Goal: Transaction & Acquisition: Book appointment/travel/reservation

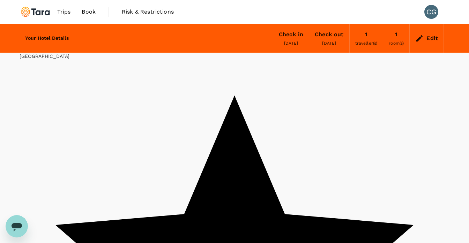
click at [290, 43] on span "[DATE]" at bounding box center [291, 43] width 14 height 5
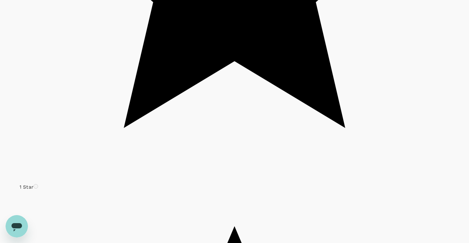
scroll to position [308, 0]
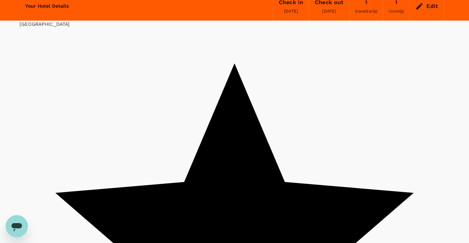
scroll to position [0, 0]
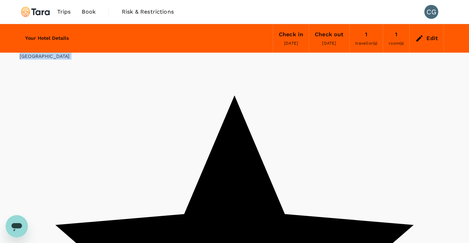
drag, startPoint x: 20, startPoint y: 76, endPoint x: 117, endPoint y: 85, distance: 96.8
copy div "Wyndham Singapore Hotel 1 Star 2 Stars 3 Stars 4 Stars 5 Stars Share View on ma…"
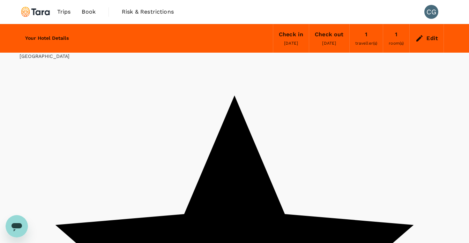
click at [423, 44] on div "Edit" at bounding box center [426, 38] width 34 height 24
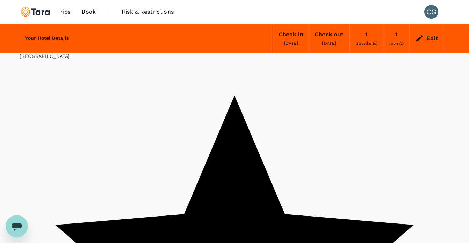
click at [40, 16] on img at bounding box center [36, 11] width 32 height 15
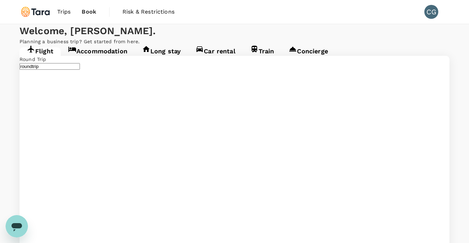
type input "Brisbane, Australia (any)"
type input "Bangkok, Thailand (any)"
type input "Brisbane, Australia (any)"
type input "Bangkok, Thailand (any)"
click at [100, 60] on link "Accommodation" at bounding box center [98, 53] width 74 height 13
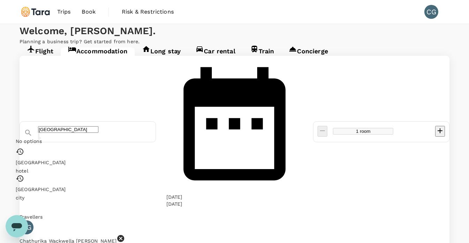
drag, startPoint x: 110, startPoint y: 111, endPoint x: 60, endPoint y: 110, distance: 50.2
click at [60, 120] on div "[GEOGRAPHIC_DATA]" at bounding box center [84, 130] width 133 height 20
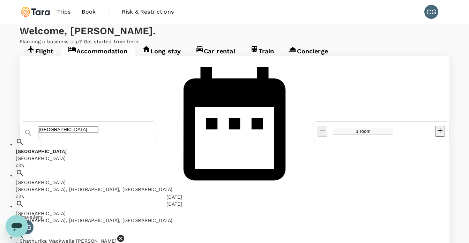
click at [67, 149] on span "Singapore" at bounding box center [41, 152] width 51 height 6
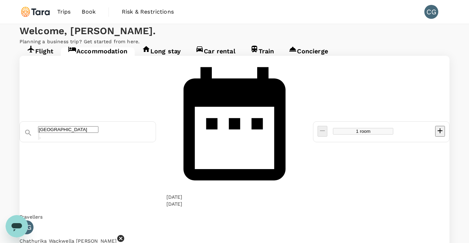
type input "Singapore"
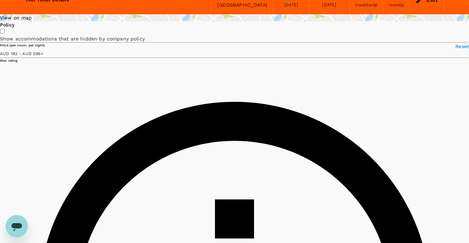
scroll to position [49, 0]
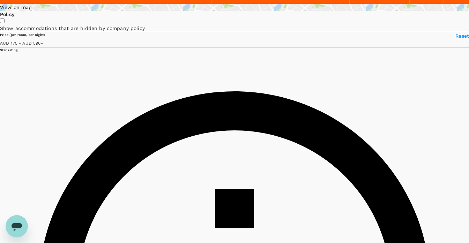
type input "28.31"
click at [95, 11] on div "View on map" at bounding box center [234, 7] width 469 height 7
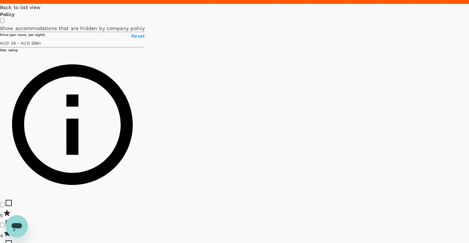
scroll to position [28, 0]
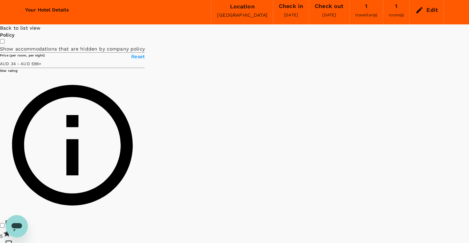
drag, startPoint x: 323, startPoint y: 135, endPoint x: 307, endPoint y: 141, distance: 17.0
drag, startPoint x: 261, startPoint y: 113, endPoint x: 303, endPoint y: 153, distance: 59.0
click at [468, 24] on div at bounding box center [469, 24] width 0 height 0
click at [5, 44] on input "checkbox" at bounding box center [2, 41] width 5 height 5
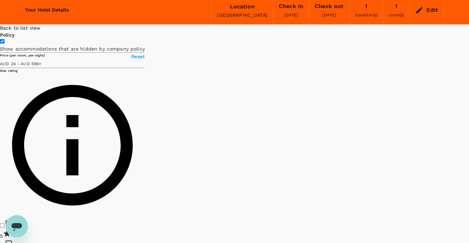
scroll to position [21, 0]
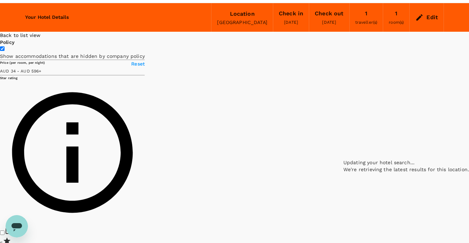
drag, startPoint x: 278, startPoint y: 198, endPoint x: 299, endPoint y: 129, distance: 72.1
click at [343, 32] on div at bounding box center [406, 32] width 126 height 0
click at [5, 51] on input "checkbox" at bounding box center [2, 48] width 5 height 5
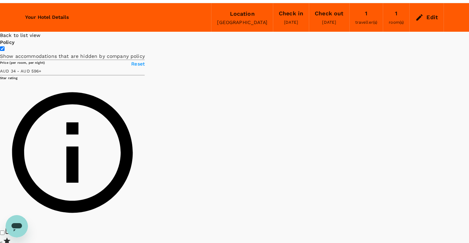
checkbox input "false"
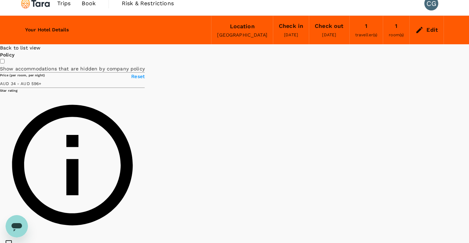
scroll to position [8, 0]
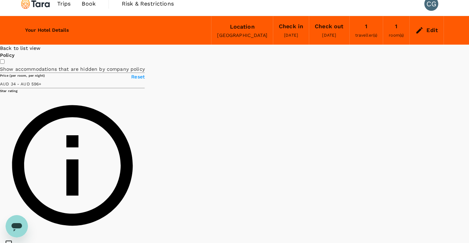
click at [426, 8] on icon at bounding box center [428, 4] width 5 height 7
drag, startPoint x: 105, startPoint y: 133, endPoint x: 54, endPoint y: 134, distance: 51.3
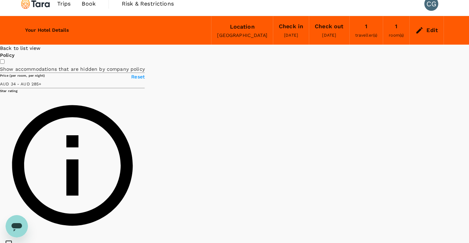
click at [42, 87] on span at bounding box center [42, 84] width 0 height 6
drag, startPoint x: 294, startPoint y: 95, endPoint x: 253, endPoint y: 143, distance: 63.3
click at [468, 45] on div at bounding box center [469, 45] width 0 height 0
drag, startPoint x: 298, startPoint y: 144, endPoint x: 291, endPoint y: 176, distance: 32.8
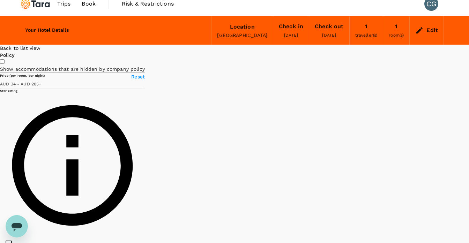
type input "239.31"
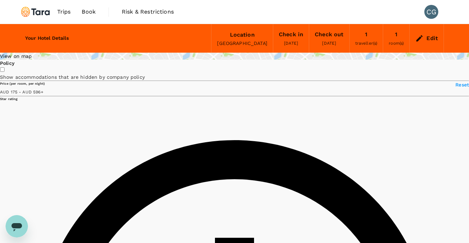
type input "499.31"
type input "28.31"
type input "499.31"
click at [217, 40] on div "[GEOGRAPHIC_DATA]" at bounding box center [242, 43] width 50 height 7
click at [427, 38] on div "Edit" at bounding box center [432, 38] width 12 height 10
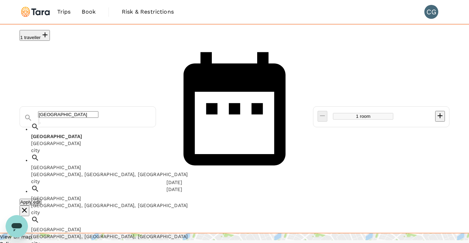
drag, startPoint x: 164, startPoint y: 57, endPoint x: 30, endPoint y: 54, distance: 133.3
click at [30, 105] on div "[GEOGRAPHIC_DATA]" at bounding box center [84, 115] width 133 height 20
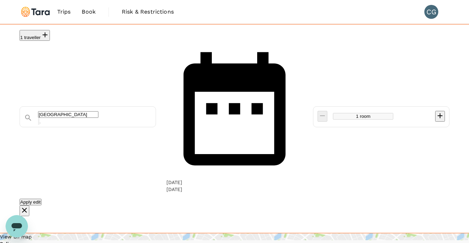
paste input "OCBC Centre, 65 Chulia St, Singapore 049513"
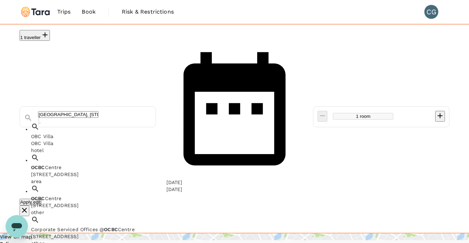
click at [139, 171] on div "65 Chulia St, OCBC Centre, Singapore 049513, Singapore" at bounding box center [111, 174] width 160 height 7
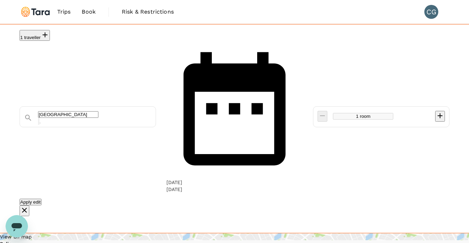
type input "OCBC Centre"
click at [42, 199] on button "Apply edit" at bounding box center [31, 202] width 22 height 7
type input "OCBC Centre"
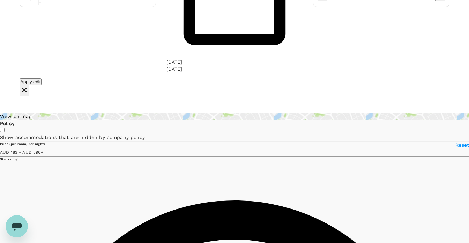
scroll to position [121, 0]
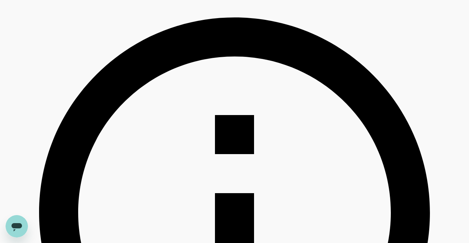
type input "28.31"
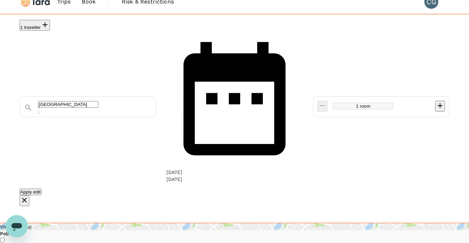
scroll to position [0, 0]
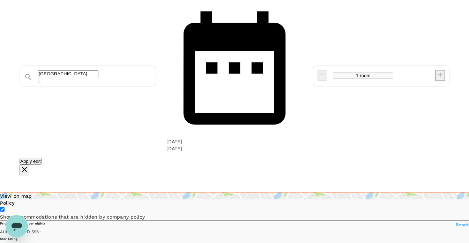
scroll to position [16, 0]
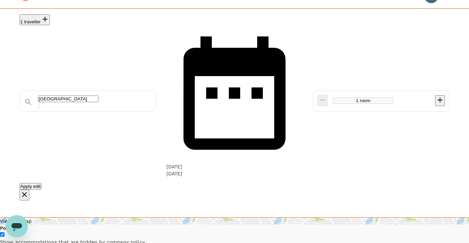
click at [5, 232] on input "checkbox" at bounding box center [2, 234] width 5 height 5
checkbox input "false"
type input "AUD"
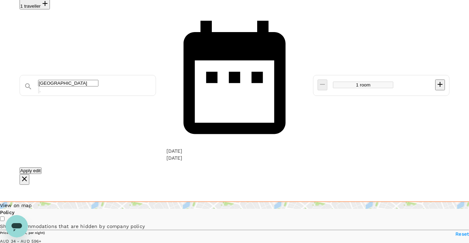
scroll to position [0, 0]
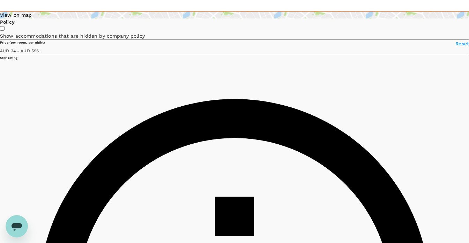
scroll to position [220, 0]
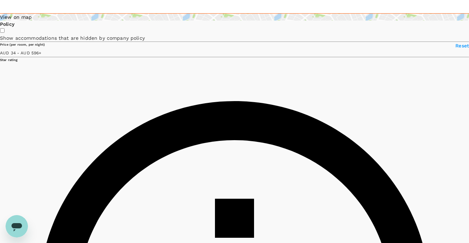
drag, startPoint x: 217, startPoint y: 149, endPoint x: 259, endPoint y: 149, distance: 41.9
copy h6 "The Quay Hotel"
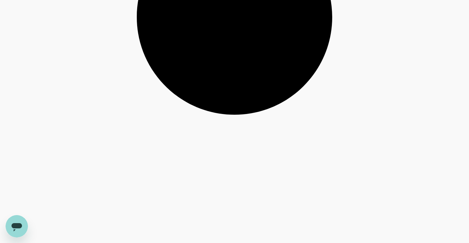
scroll to position [1563, 0]
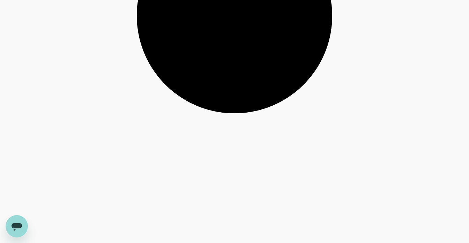
drag, startPoint x: 216, startPoint y: 88, endPoint x: 285, endPoint y: 88, distance: 69.1
copy h6 "Hotel 1900 @ Chinatown"
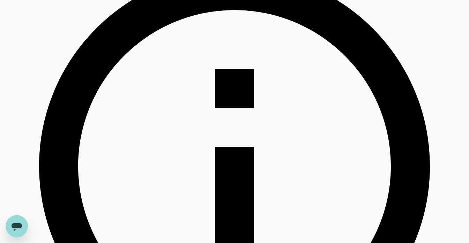
scroll to position [348, 0]
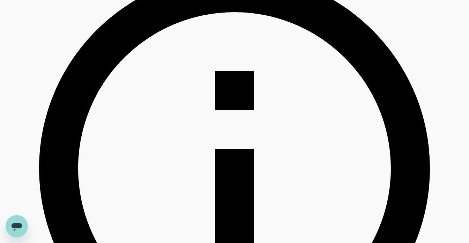
drag, startPoint x: 216, startPoint y: 128, endPoint x: 316, endPoint y: 124, distance: 99.5
copy h6 "Hotel Bencoolen@Hong Kong Street"
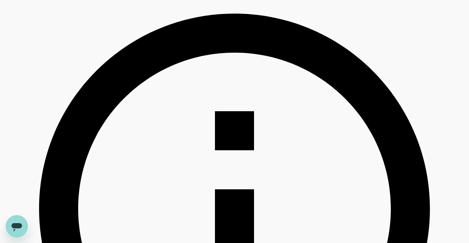
scroll to position [294, 0]
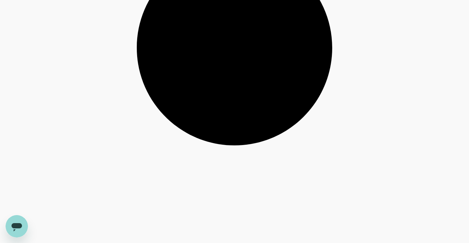
scroll to position [1557, 0]
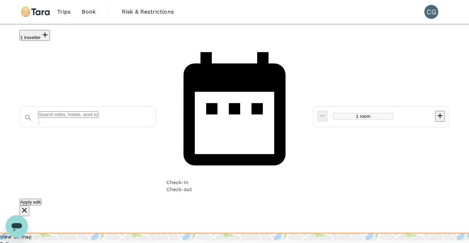
type input "500"
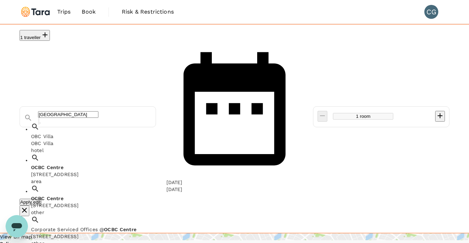
drag, startPoint x: 128, startPoint y: 59, endPoint x: 34, endPoint y: 55, distance: 94.2
click at [34, 105] on div "OCBC Centre" at bounding box center [91, 115] width 119 height 20
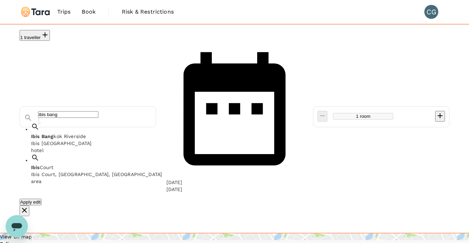
click at [74, 133] on span "kok Riverside" at bounding box center [69, 136] width 32 height 6
drag, startPoint x: 127, startPoint y: 55, endPoint x: 29, endPoint y: 53, distance: 97.7
click at [29, 105] on div "Ibis Bangkok Riverside" at bounding box center [84, 115] width 133 height 20
paste input "212 Ratchadaphisek Road, Huai Khwang, 10310 Bangkok Thailand"
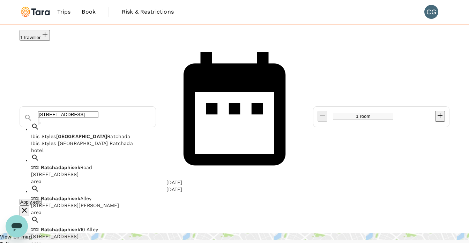
click at [56, 133] on span "Ibis Styles" at bounding box center [43, 136] width 25 height 6
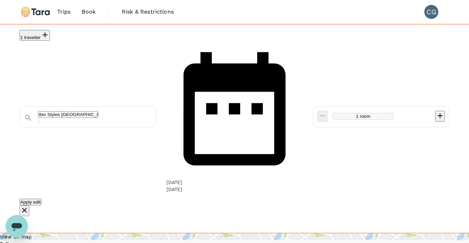
type input "Ibis Styles Bangkok Ratchada"
click at [182, 179] on div "26 Oct" at bounding box center [174, 182] width 16 height 7
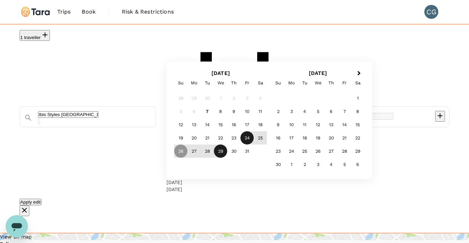
click at [254, 142] on div "24" at bounding box center [246, 137] width 13 height 13
click at [187, 158] on div "26" at bounding box center [180, 151] width 13 height 13
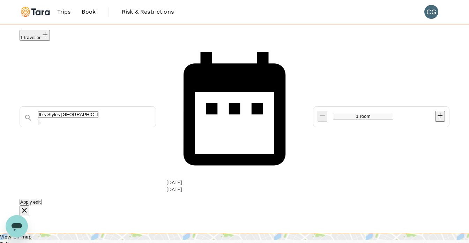
click at [261, 198] on div "Apply edit" at bounding box center [235, 201] width 430 height 7
click at [42, 199] on button "Apply edit" at bounding box center [31, 202] width 22 height 7
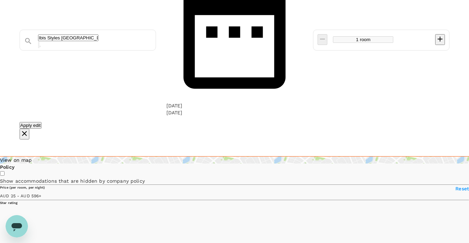
scroll to position [76, 0]
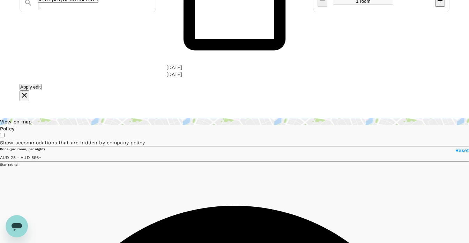
scroll to position [120, 0]
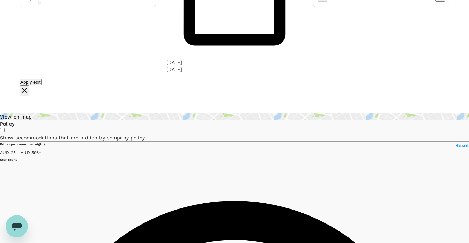
click at [96, 113] on div "View on map" at bounding box center [234, 116] width 469 height 7
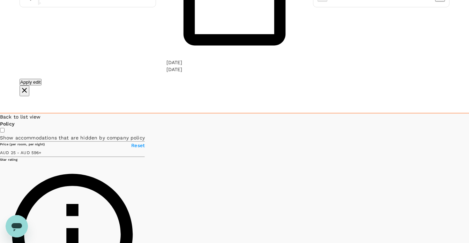
scroll to position [77, 0]
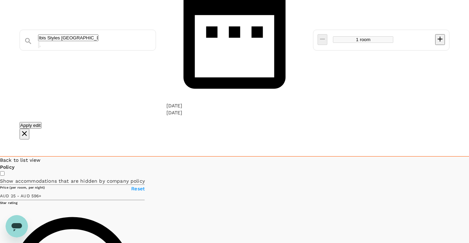
type input "499.76"
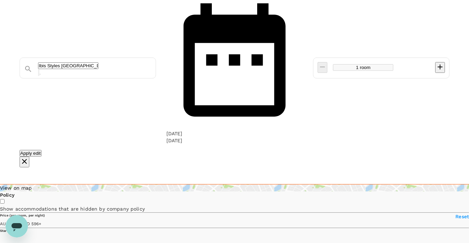
scroll to position [16, 0]
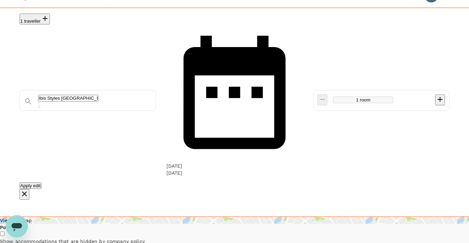
click at [99, 217] on div "View on map" at bounding box center [234, 220] width 469 height 7
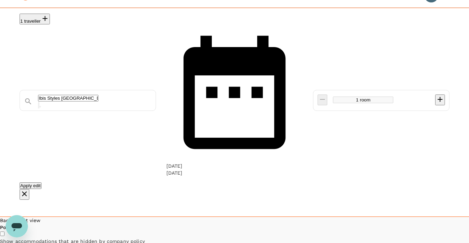
click at [463, 28] on icon "button" at bounding box center [467, 23] width 8 height 8
drag, startPoint x: 352, startPoint y: 153, endPoint x: 305, endPoint y: 111, distance: 63.2
click at [468, 217] on div at bounding box center [469, 217] width 0 height 0
drag, startPoint x: 325, startPoint y: 173, endPoint x: 318, endPoint y: 188, distance: 16.7
click at [425, 217] on div at bounding box center [447, 217] width 44 height 0
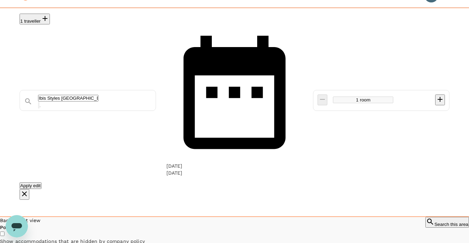
click at [390, 214] on icon at bounding box center [392, 217] width 5 height 7
click at [389, 152] on div "Calypzo Bangkok 1 Star 2 Stars 3 Stars 4 Stars 5 Stars 8.1 Very good AUD 44.79 …" at bounding box center [389, 81] width 0 height 162
type input "499.76"
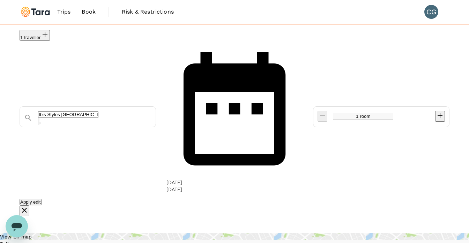
click at [151, 111] on div "Ibis Styles Bangkok Ratchada" at bounding box center [94, 118] width 113 height 14
click at [42, 199] on button "Apply edit" at bounding box center [31, 202] width 22 height 7
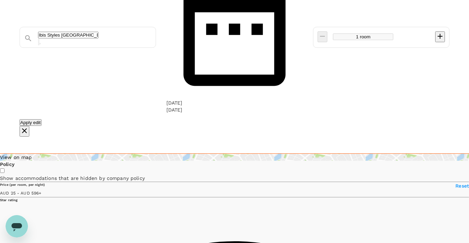
scroll to position [87, 0]
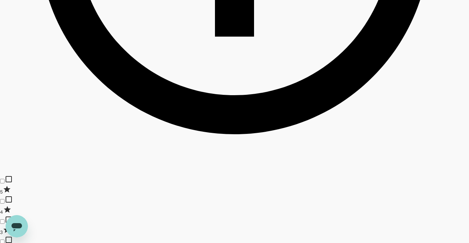
scroll to position [582, 0]
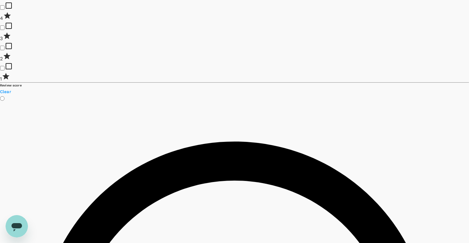
scroll to position [767, 0]
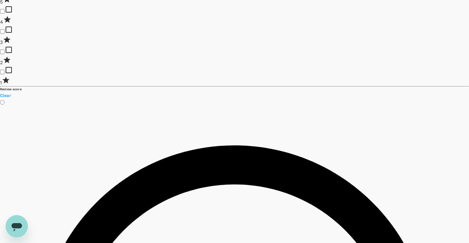
drag, startPoint x: 284, startPoint y: 103, endPoint x: 216, endPoint y: 103, distance: 68.7
copy h6 "Myhotel CMYK Ratchada"
type input "499.76"
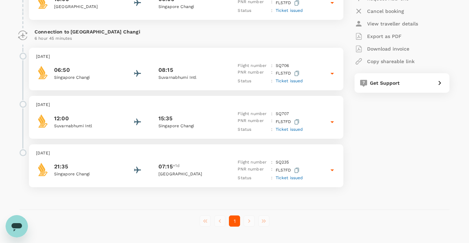
scroll to position [200, 0]
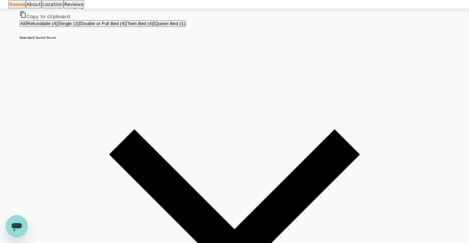
scroll to position [492, 0]
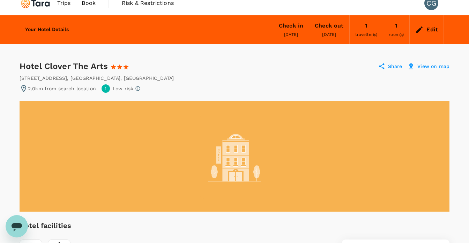
scroll to position [9, 0]
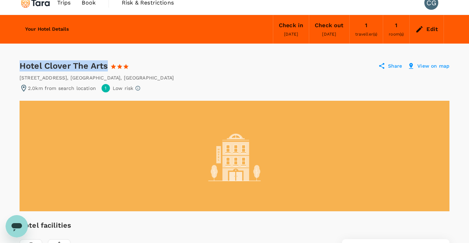
drag, startPoint x: 21, startPoint y: 66, endPoint x: 107, endPoint y: 65, distance: 86.5
click at [107, 65] on div "Hotel Clover The Arts 1 Star 2 Stars 3 Stars 4 Stars 5 Stars" at bounding box center [81, 65] width 122 height 11
copy div "Hotel Clover The Arts"
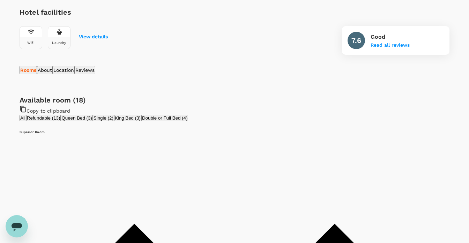
scroll to position [0, 0]
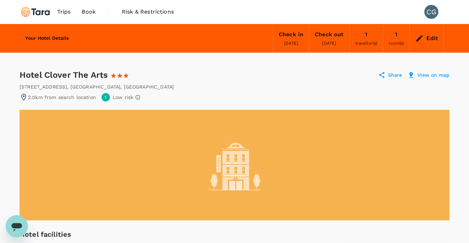
click at [272, 74] on div "Hotel Clover The Arts 1 Star 2 Stars 3 Stars 4 Stars 5 Stars Share View on map" at bounding box center [235, 74] width 430 height 11
drag, startPoint x: 21, startPoint y: 75, endPoint x: 108, endPoint y: 73, distance: 87.2
click at [108, 73] on div "Hotel Clover The Arts 1 Star 2 Stars 3 Stars 4 Stars 5 Stars" at bounding box center [81, 74] width 122 height 11
copy div "Hotel Clover The Arts"
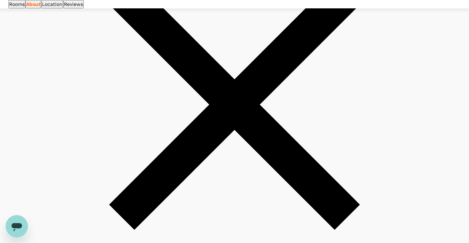
scroll to position [466, 0]
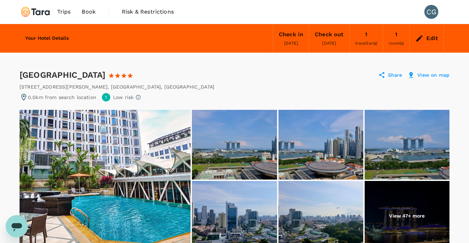
drag, startPoint x: 20, startPoint y: 75, endPoint x: 129, endPoint y: 76, distance: 109.2
click at [129, 76] on div "Wyndham Singapore Hotel 1 Star 2 Stars 3 Stars 4 Stars 5 Stars" at bounding box center [80, 74] width 120 height 11
copy div "[GEOGRAPHIC_DATA]"
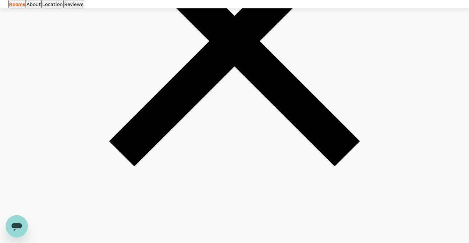
scroll to position [521, 0]
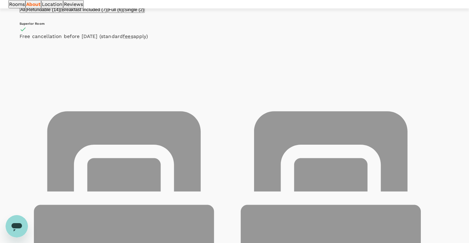
scroll to position [356, 0]
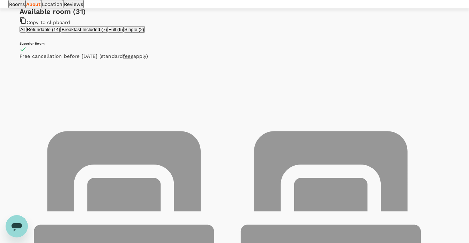
scroll to position [344, 0]
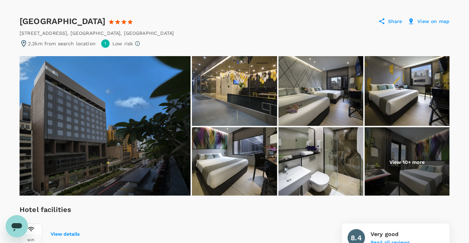
scroll to position [37, 0]
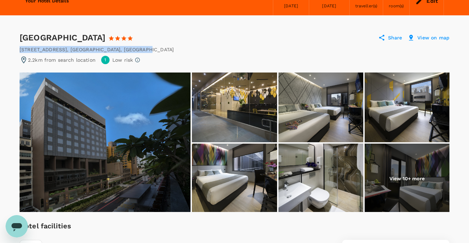
drag, startPoint x: 20, startPoint y: 50, endPoint x: 127, endPoint y: 46, distance: 107.5
click at [127, 46] on div "41 Bencoolen Street , Singapore , Singapore" at bounding box center [235, 49] width 430 height 7
copy div "41 Bencoolen Street , Singapore , Singapore"
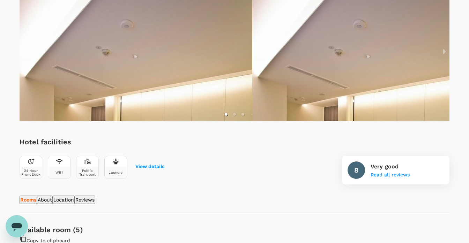
scroll to position [129, 0]
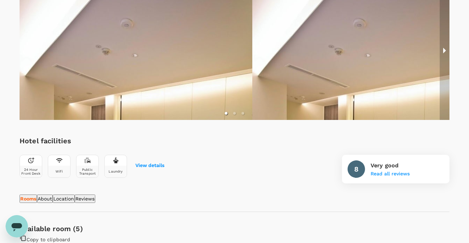
click at [444, 55] on button "next slide / item" at bounding box center [444, 50] width 10 height 139
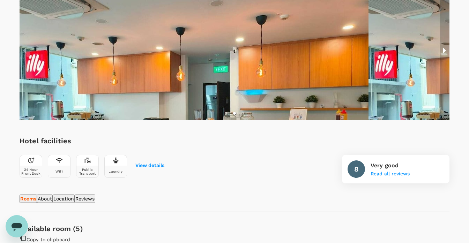
click at [444, 55] on button "next slide / item" at bounding box center [444, 50] width 10 height 139
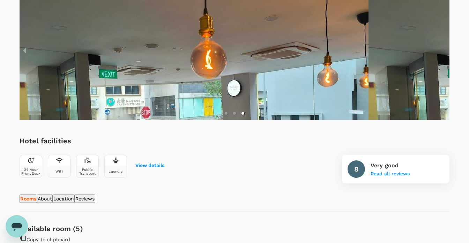
click at [444, 55] on div at bounding box center [235, 50] width 430 height 139
click at [25, 51] on button "previous slide / item" at bounding box center [25, 50] width 10 height 139
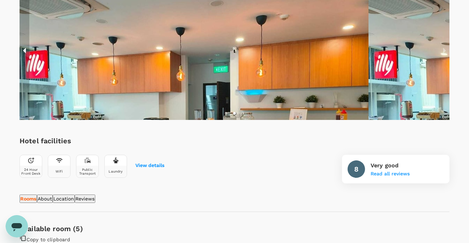
click at [25, 51] on button "previous slide / item" at bounding box center [25, 50] width 10 height 139
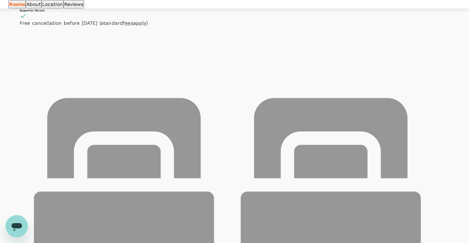
scroll to position [384, 0]
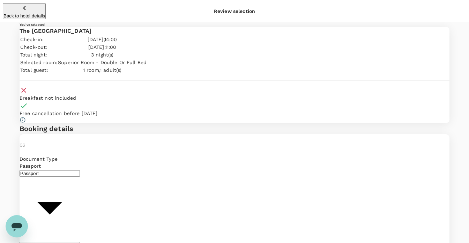
type input "9b978822-4779-4897-880a-17c8504d3706"
type textarea "S"
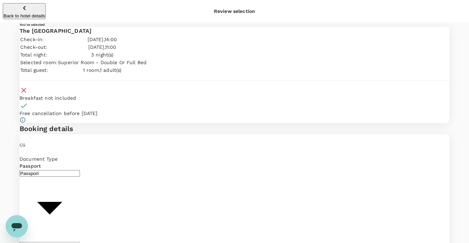
type textarea "A"
type textarea "Singapore accomodation from Agora (BKK) trip."
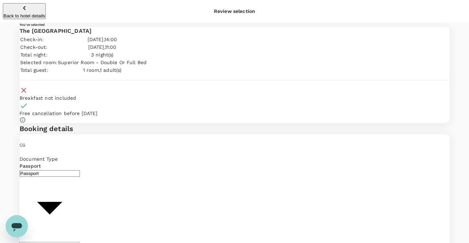
radio input "true"
radio input "false"
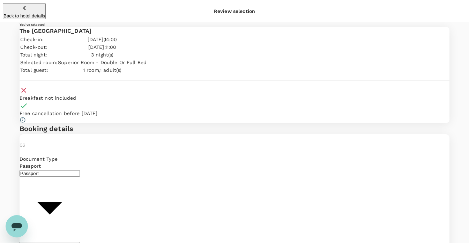
scroll to position [113, 0]
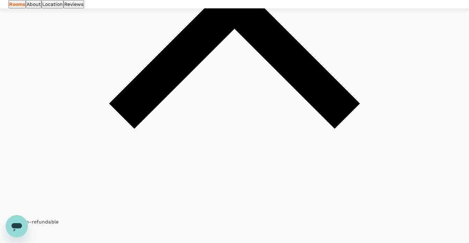
scroll to position [596, 0]
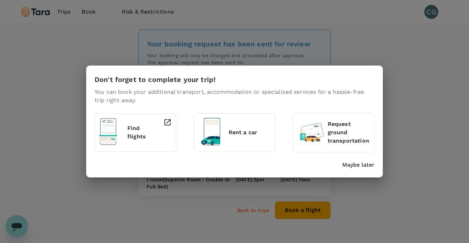
click at [345, 166] on p "Maybe later" at bounding box center [358, 165] width 32 height 8
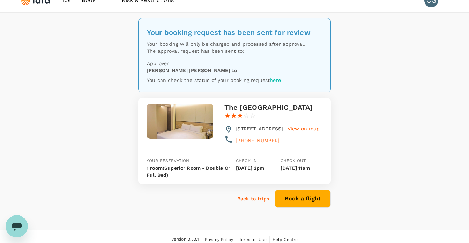
scroll to position [13, 0]
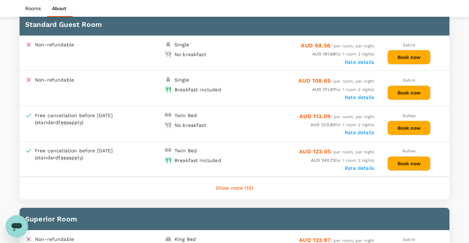
scroll to position [578, 0]
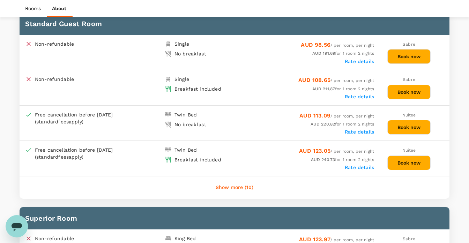
click at [361, 165] on label "Rate details" at bounding box center [359, 168] width 29 height 6
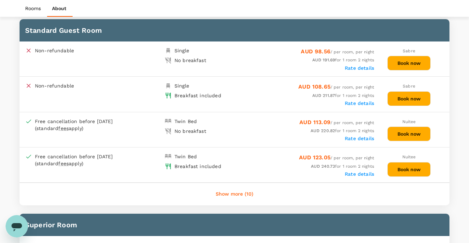
scroll to position [572, 0]
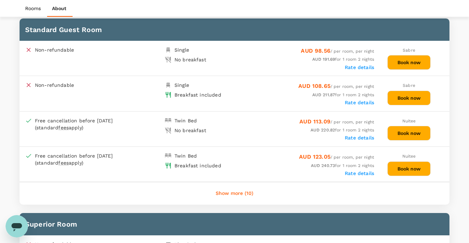
click at [402, 163] on button "Book now" at bounding box center [408, 168] width 43 height 15
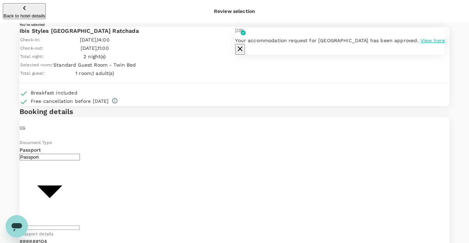
click at [244, 45] on icon "button" at bounding box center [240, 49] width 8 height 8
type input "9b978822-4779-4897-880a-17c8504d3706"
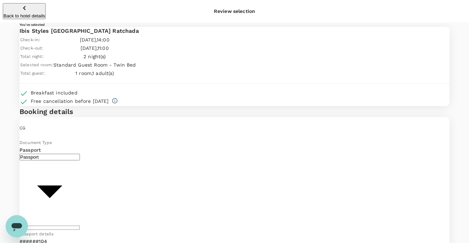
type textarea "Post agora training (BKK) stay."
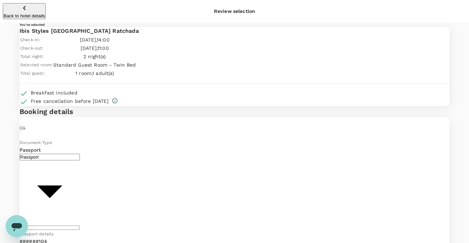
type input "9b978822-4779-4897-880a-17c8504d3706"
click at [32, 13] on p "Back to hotel details" at bounding box center [24, 15] width 42 height 5
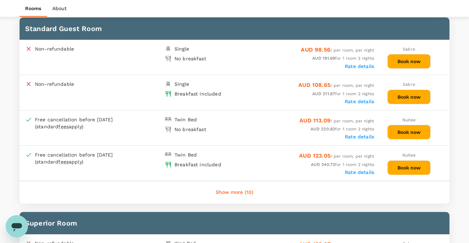
scroll to position [575, 0]
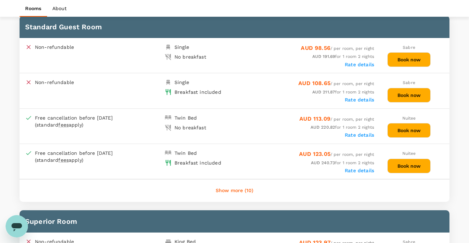
click at [14, 119] on div "Ibis Styles Bangkok Ratchada 1 Star 2 Stars 3 Stars 4 Stars 5 Stars Share View …" at bounding box center [234, 226] width 446 height 1498
click at [406, 163] on button "Book now" at bounding box center [408, 166] width 43 height 15
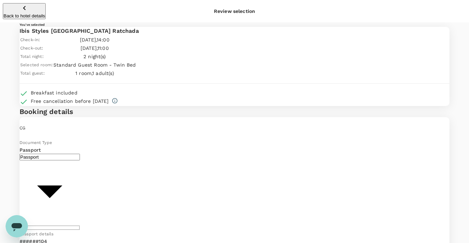
click at [20, 7] on icon "button" at bounding box center [24, 8] width 8 height 8
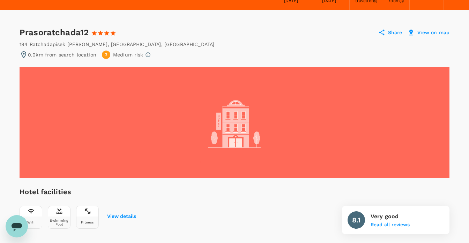
scroll to position [36, 0]
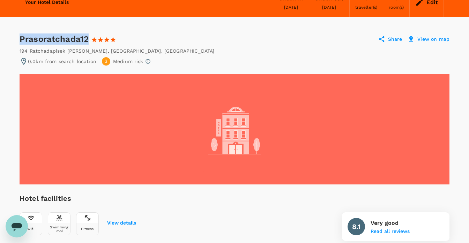
drag, startPoint x: 20, startPoint y: 38, endPoint x: 88, endPoint y: 35, distance: 67.8
click at [88, 35] on div "Prasoratchada12 1 Star 2 Stars 3 Stars 4 Stars 5 Stars" at bounding box center [71, 38] width 103 height 11
copy div "Prasoratchada12"
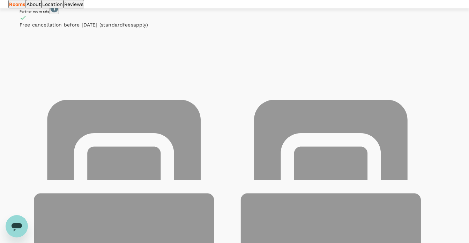
scroll to position [377, 0]
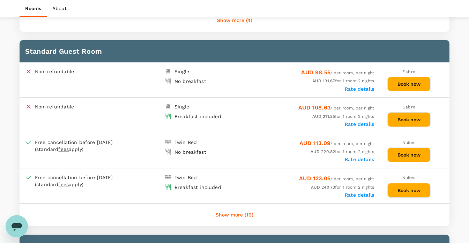
scroll to position [555, 0]
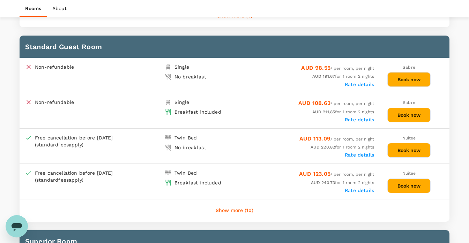
click at [420, 114] on button "Book now" at bounding box center [408, 115] width 43 height 15
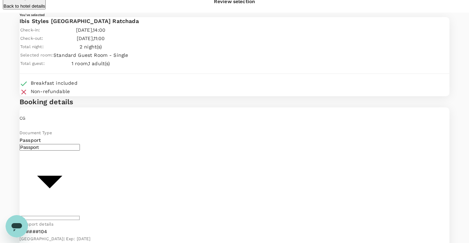
scroll to position [10, 0]
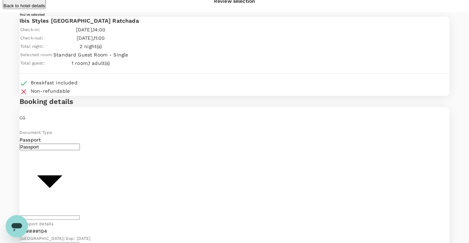
type input "9b978822-4779-4897-880a-17c8504d3706"
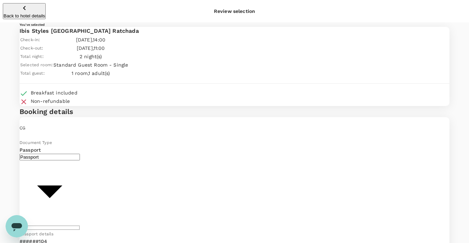
click at [14, 13] on p "Back to hotel details" at bounding box center [24, 15] width 42 height 5
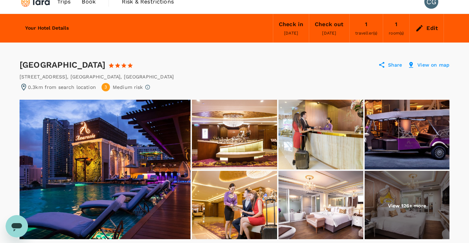
scroll to position [8, 0]
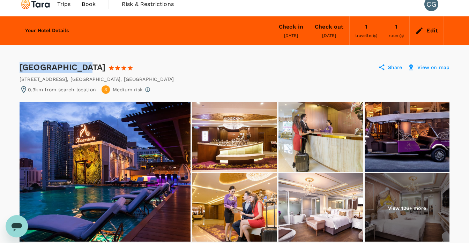
drag, startPoint x: 19, startPoint y: 67, endPoint x: 86, endPoint y: 64, distance: 67.0
click at [86, 64] on div "Amaranta Hotel 1 Star 2 Stars 3 Stars 4 Stars 5 Stars" at bounding box center [80, 67] width 120 height 11
copy div "Amaranta Hotel"
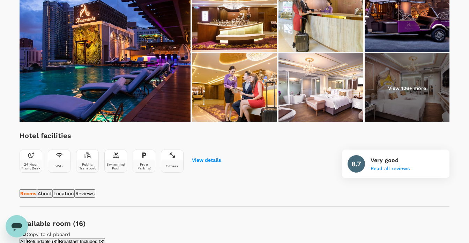
scroll to position [126, 0]
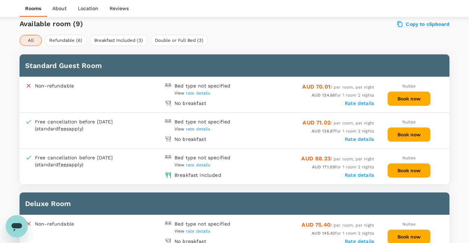
scroll to position [328, 0]
